Goal: Transaction & Acquisition: Purchase product/service

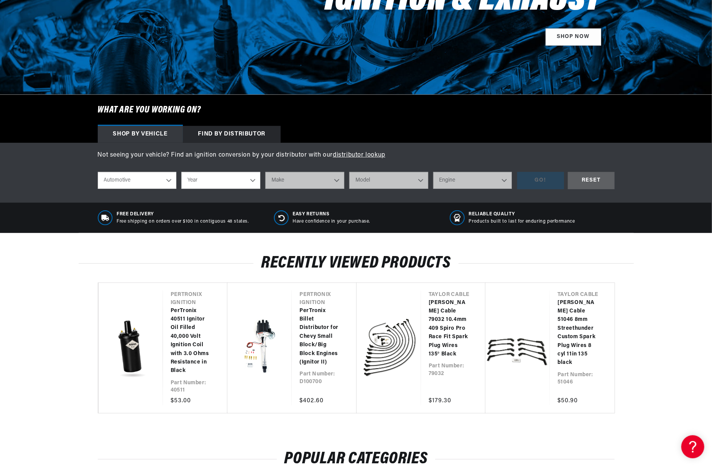
scroll to position [255, 0]
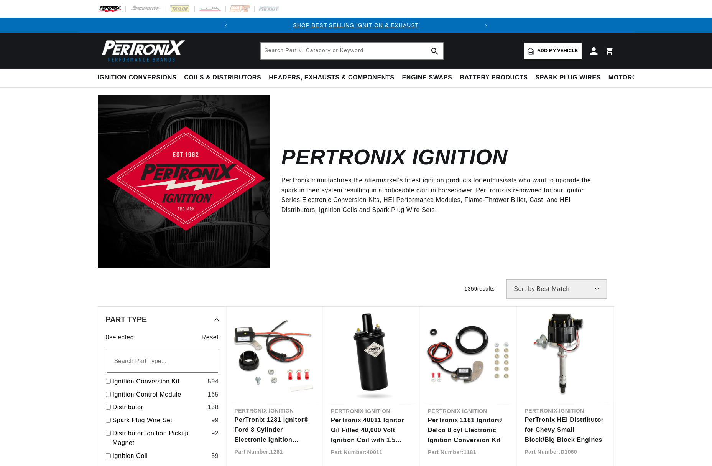
click at [224, 213] on img at bounding box center [184, 181] width 172 height 172
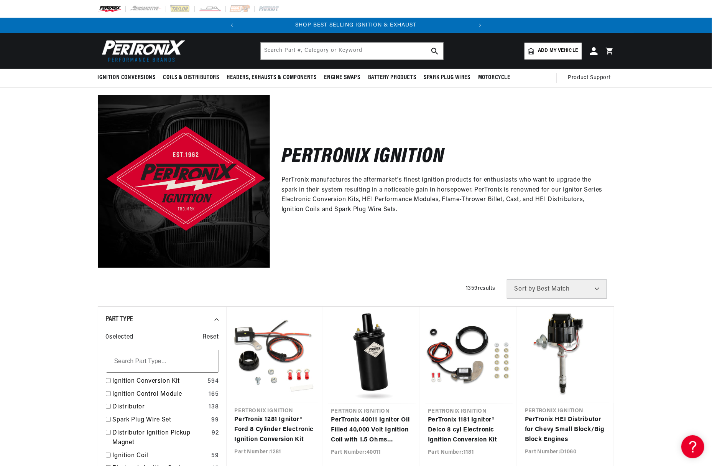
click at [198, 209] on img at bounding box center [184, 181] width 172 height 172
click at [197, 210] on img at bounding box center [184, 181] width 172 height 172
click at [183, 199] on img at bounding box center [184, 181] width 172 height 172
